Goal: Transaction & Acquisition: Purchase product/service

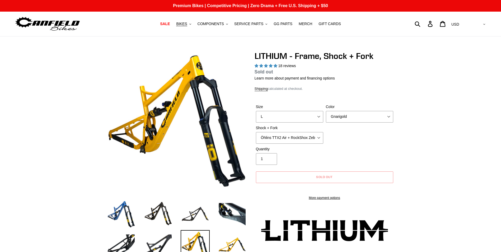
select select "highest-rating"
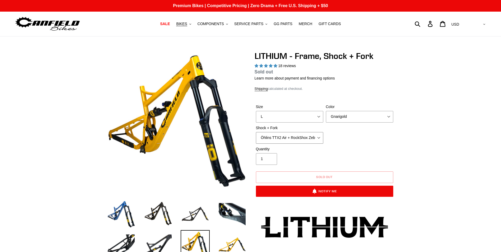
click at [319, 137] on select "Öhlins TTX2 Air + RockShox Zeb Ultimate 170mm Fox FLOAT X2 Factory + Fox 38 FLO…" at bounding box center [289, 138] width 67 height 12
click at [256, 132] on select "Öhlins TTX2 Air + RockShox Zeb Ultimate 170mm Fox FLOAT X2 Factory + Fox 38 FLO…" at bounding box center [289, 138] width 67 height 12
click at [316, 137] on select "Öhlins TTX2 Air + RockShox Zeb Ultimate 170mm Fox FLOAT X2 Factory + Fox 38 FLO…" at bounding box center [289, 138] width 67 height 12
click at [256, 132] on select "Öhlins TTX2 Air + RockShox Zeb Ultimate 170mm Fox FLOAT X2 Factory + Fox 38 FLO…" at bounding box center [289, 138] width 67 height 12
click at [320, 136] on select "Öhlins TTX2 Air + RockShox Zeb Ultimate 170mm Fox FLOAT X2 Factory + Fox 38 FLO…" at bounding box center [289, 138] width 67 height 12
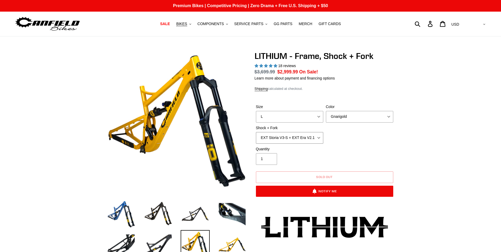
click at [256, 132] on select "Öhlins TTX2 Air + RockShox Zeb Ultimate 170mm Fox FLOAT X2 Factory + Fox 38 FLO…" at bounding box center [289, 138] width 67 height 12
click at [318, 138] on select "Öhlins TTX2 Air + RockShox Zeb Ultimate 170mm Fox FLOAT X2 Factory + Fox 38 FLO…" at bounding box center [289, 138] width 67 height 12
click at [256, 132] on select "Öhlins TTX2 Air + RockShox Zeb Ultimate 170mm Fox FLOAT X2 Factory + Fox 38 FLO…" at bounding box center [289, 138] width 67 height 12
click at [319, 139] on select "Öhlins TTX2 Air + RockShox Zeb Ultimate 170mm Fox FLOAT X2 Factory + Fox 38 FLO…" at bounding box center [289, 138] width 67 height 12
click at [256, 132] on select "Öhlins TTX2 Air + RockShox Zeb Ultimate 170mm Fox FLOAT X2 Factory + Fox 38 FLO…" at bounding box center [289, 138] width 67 height 12
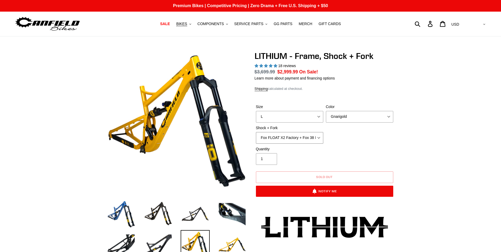
click at [318, 139] on select "Öhlins TTX2 Air + RockShox Zeb Ultimate 170mm Fox FLOAT X2 Factory + Fox 38 FLO…" at bounding box center [289, 138] width 67 height 12
select select "Öhlins TTX2 Air + RockShox Zeb Ultimate 170mm"
click at [256, 132] on select "Öhlins TTX2 Air + RockShox Zeb Ultimate 170mm Fox FLOAT X2 Factory + Fox 38 FLO…" at bounding box center [289, 138] width 67 height 12
click at [365, 142] on div "Size S M L XL Color Gnarigold Blue Velvet Stealth Black Shock + Fork Öhlins TTX…" at bounding box center [325, 125] width 140 height 42
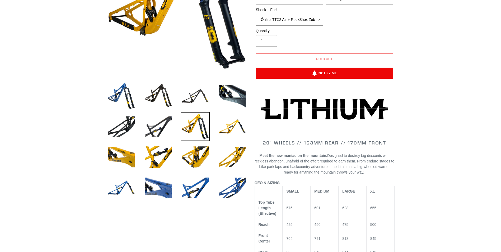
scroll to position [132, 0]
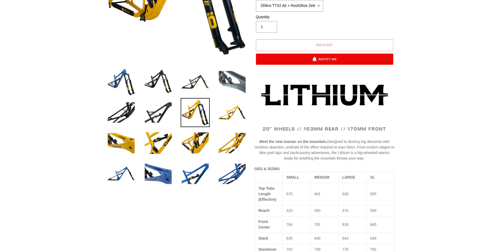
click at [224, 74] on img at bounding box center [232, 81] width 29 height 29
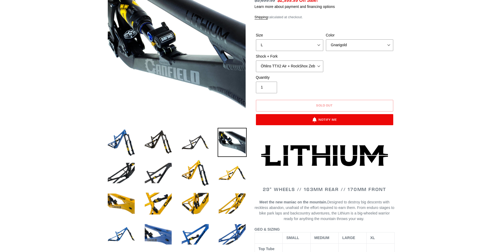
scroll to position [79, 0]
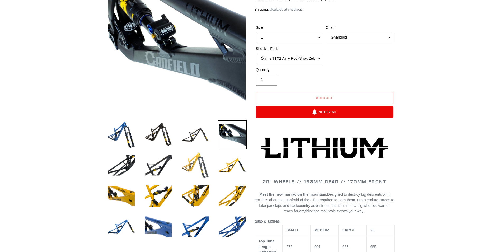
click at [199, 163] on img at bounding box center [195, 165] width 29 height 29
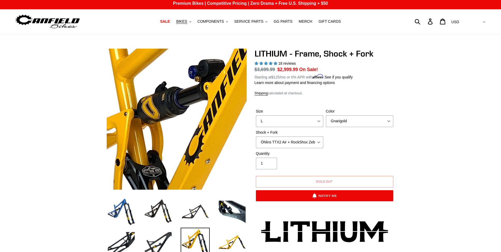
scroll to position [0, 0]
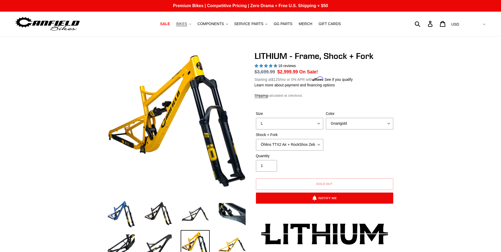
click at [186, 26] on span "BIKES" at bounding box center [181, 24] width 11 height 4
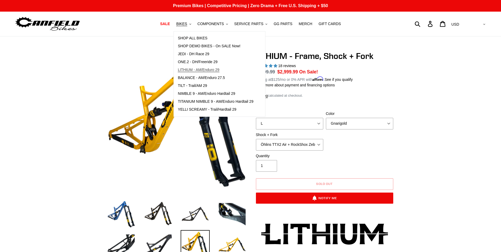
click at [197, 69] on span "LITHIUM - AM/Enduro 29" at bounding box center [198, 70] width 41 height 4
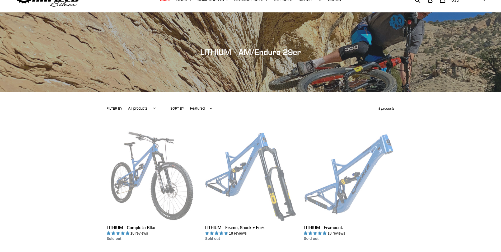
scroll to position [79, 0]
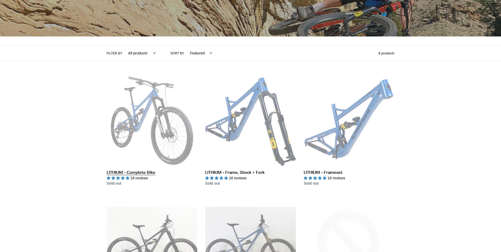
click at [131, 174] on link "LITHIUM - Complete Bike" at bounding box center [152, 130] width 91 height 111
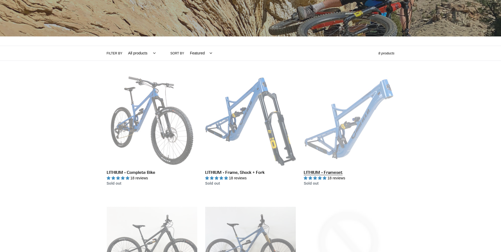
click at [319, 171] on link "LITHIUM - Frameset" at bounding box center [349, 130] width 91 height 111
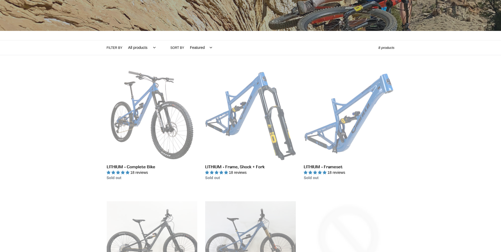
scroll to position [35, 0]
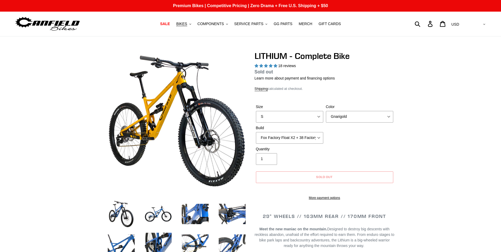
select select "highest-rating"
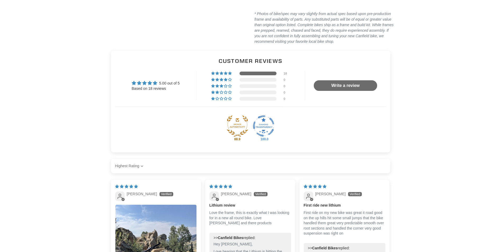
scroll to position [1267, 0]
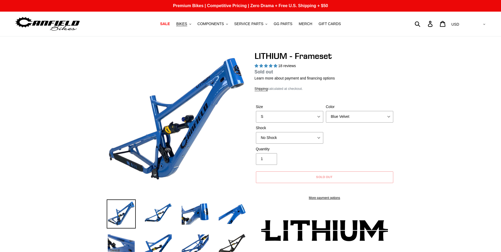
select select "highest-rating"
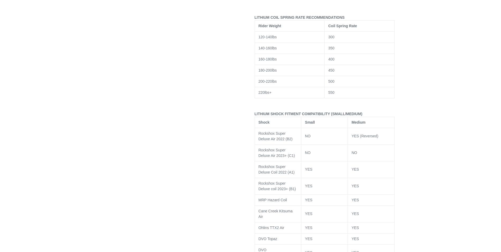
scroll to position [766, 0]
